Goal: Task Accomplishment & Management: Manage account settings

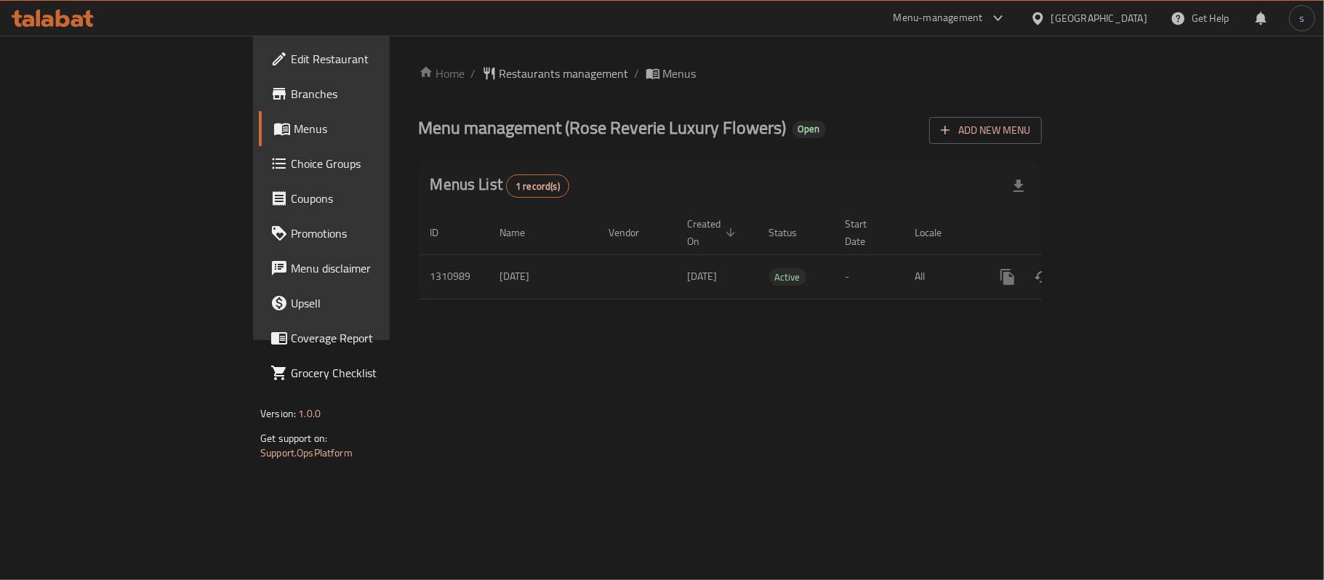
click at [294, 120] on span "Menus" at bounding box center [378, 128] width 169 height 17
click at [291, 91] on span "Branches" at bounding box center [377, 93] width 172 height 17
click at [291, 163] on span "Choice Groups" at bounding box center [377, 163] width 172 height 17
click at [259, 105] on link "Branches" at bounding box center [366, 93] width 215 height 35
